Goal: Information Seeking & Learning: Learn about a topic

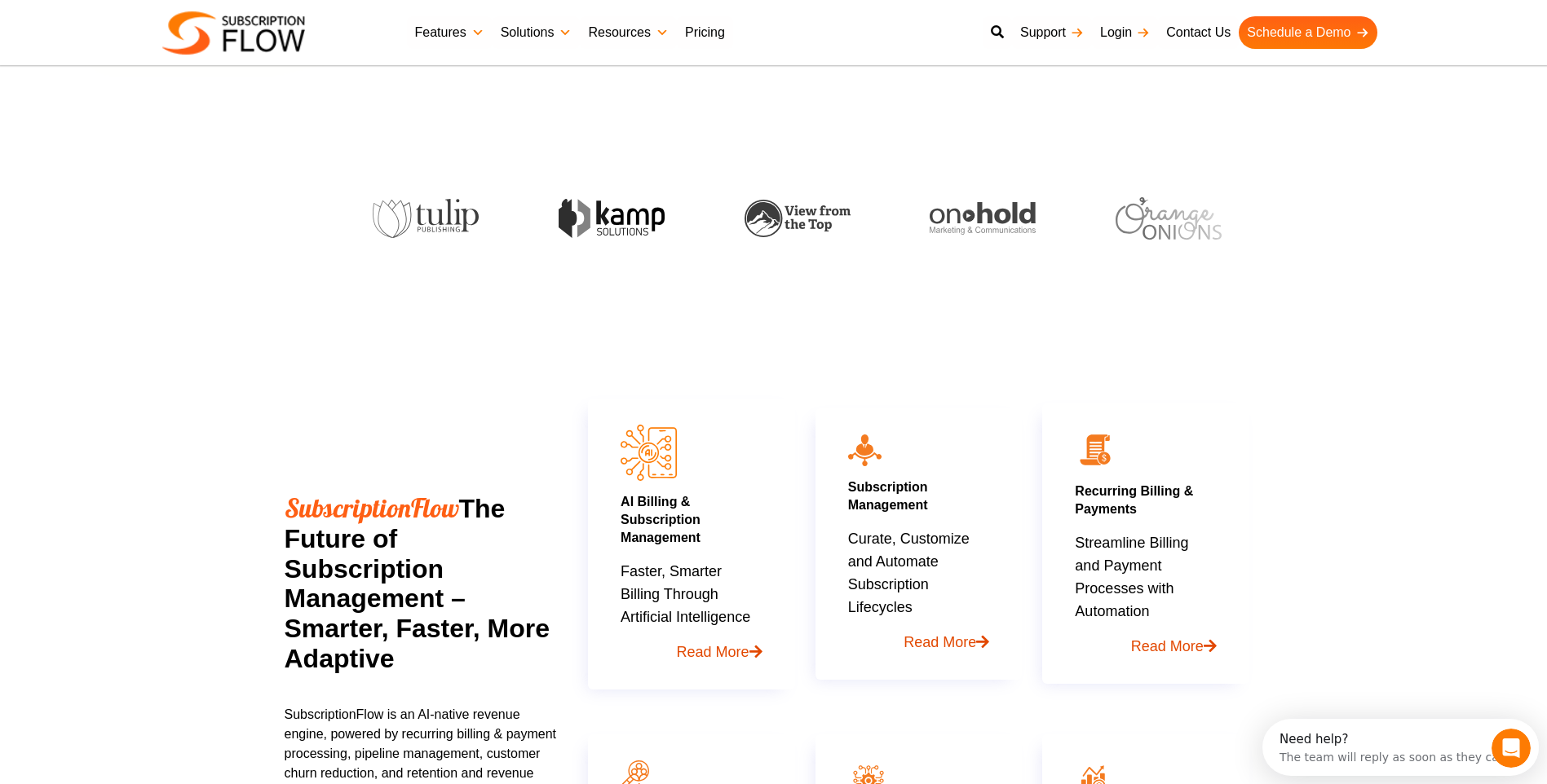
scroll to position [734, 0]
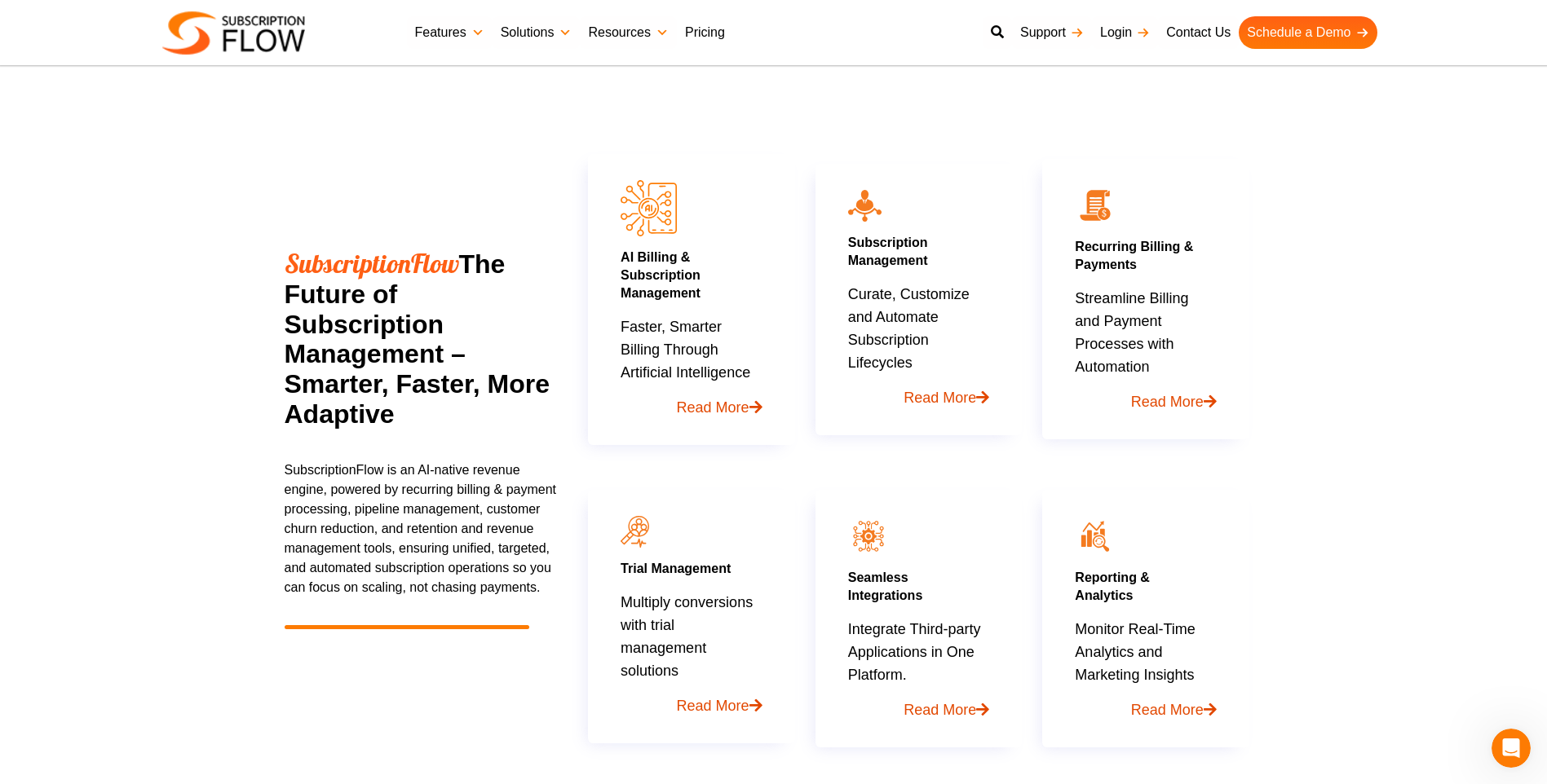
click at [723, 22] on link "Pricing" at bounding box center [705, 33] width 56 height 33
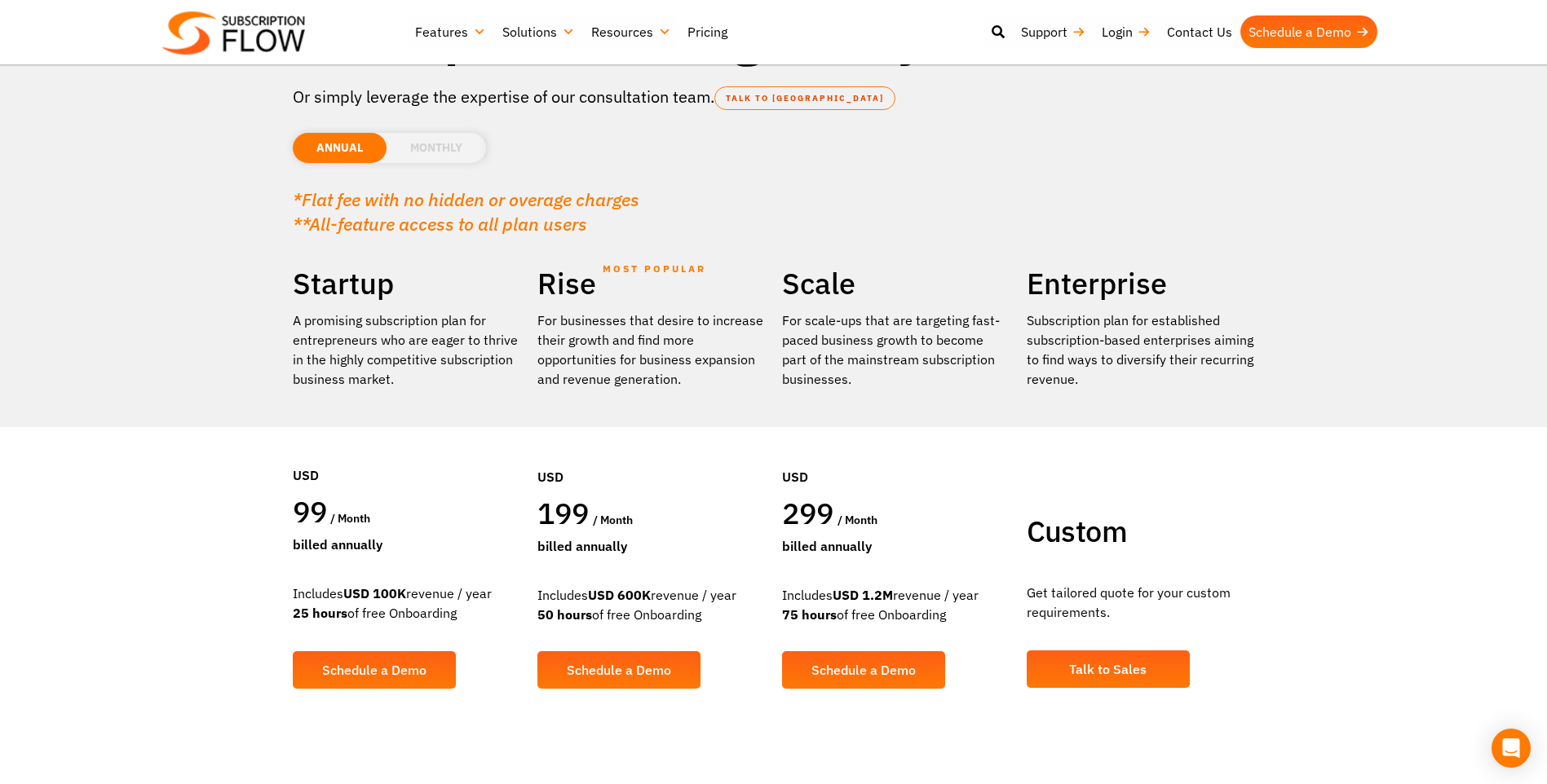
scroll to position [163, 0]
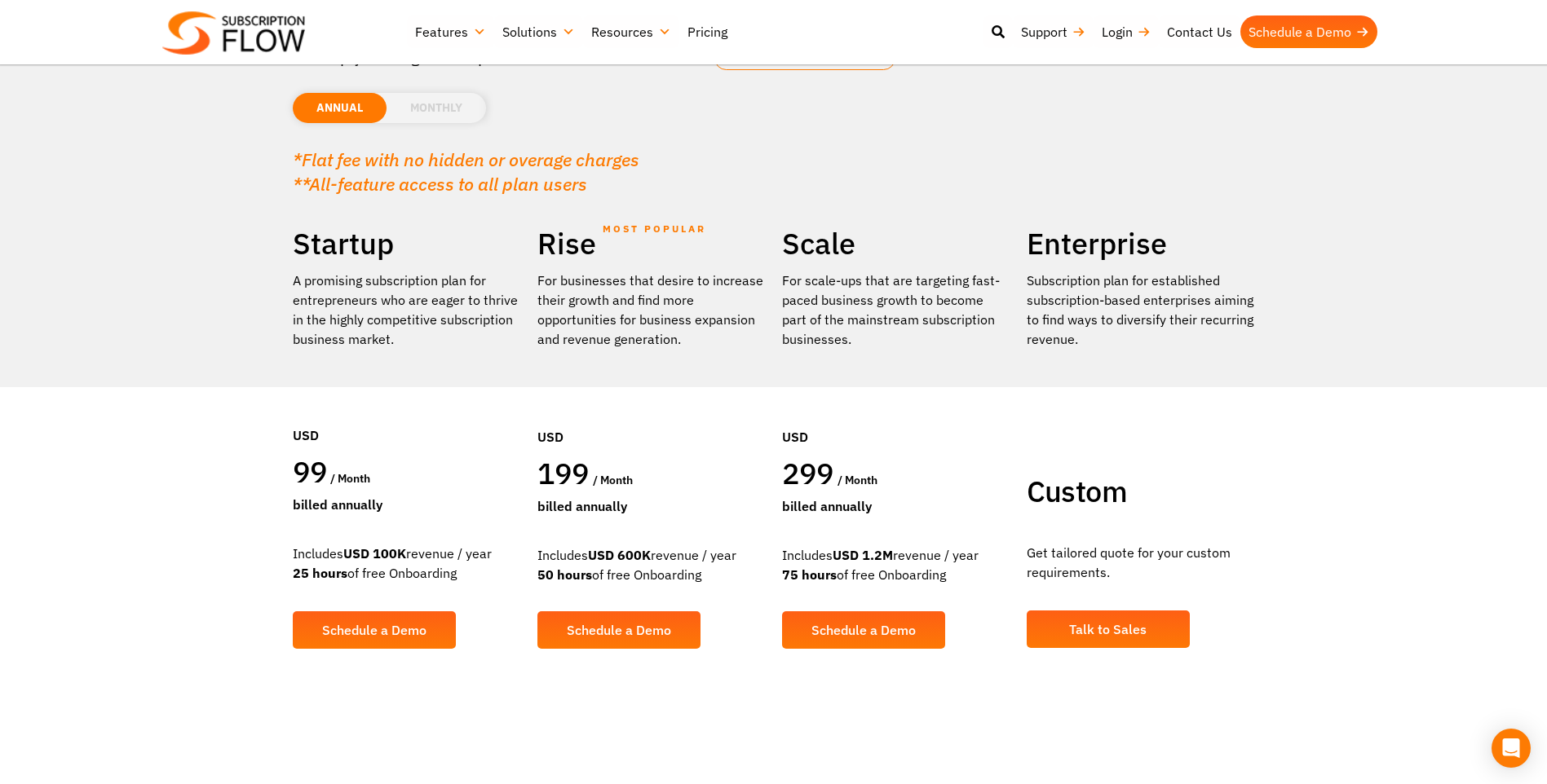
click at [444, 103] on li "MONTHLY" at bounding box center [436, 108] width 99 height 30
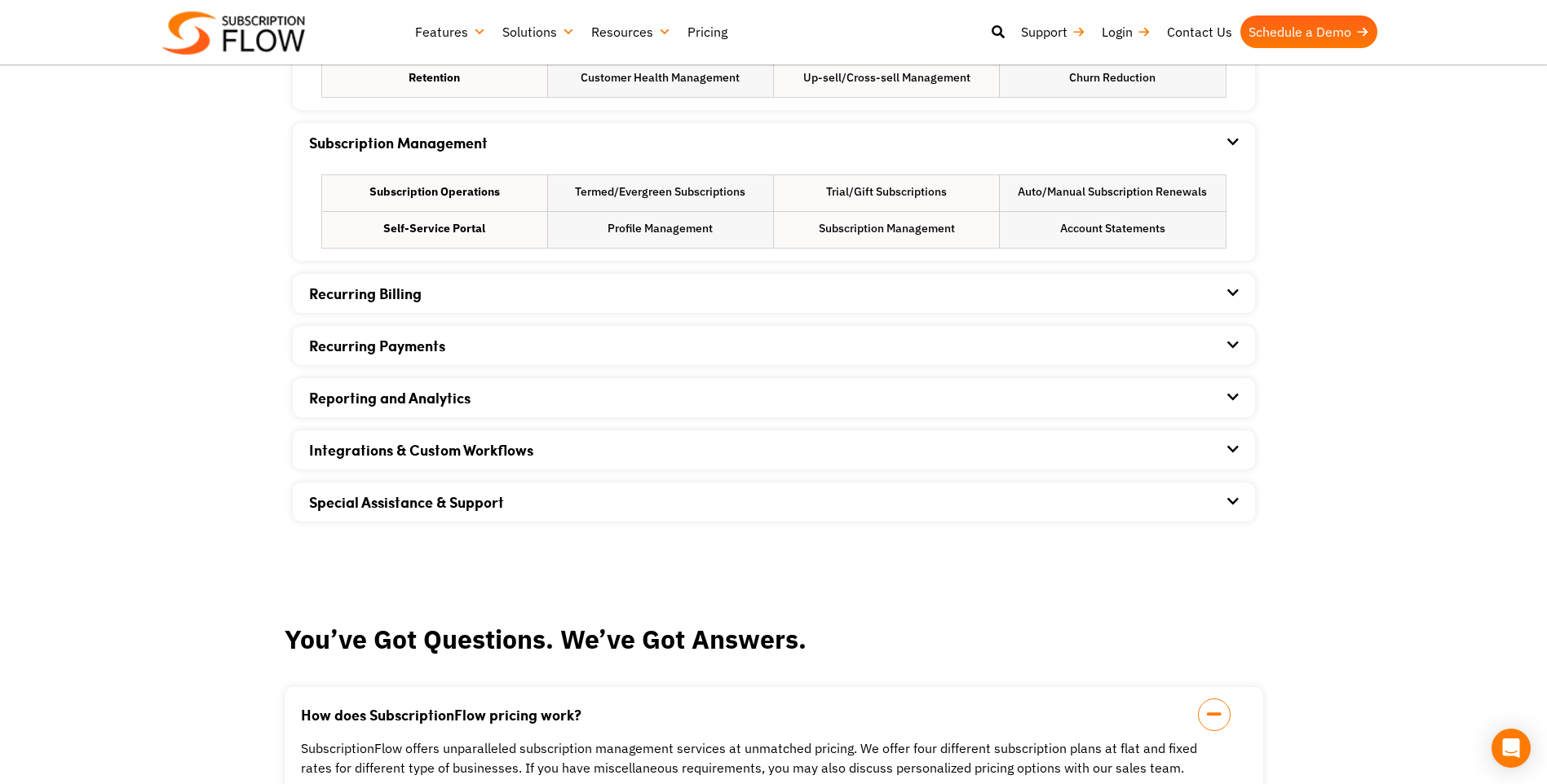
scroll to position [1142, 0]
